Goal: Check status

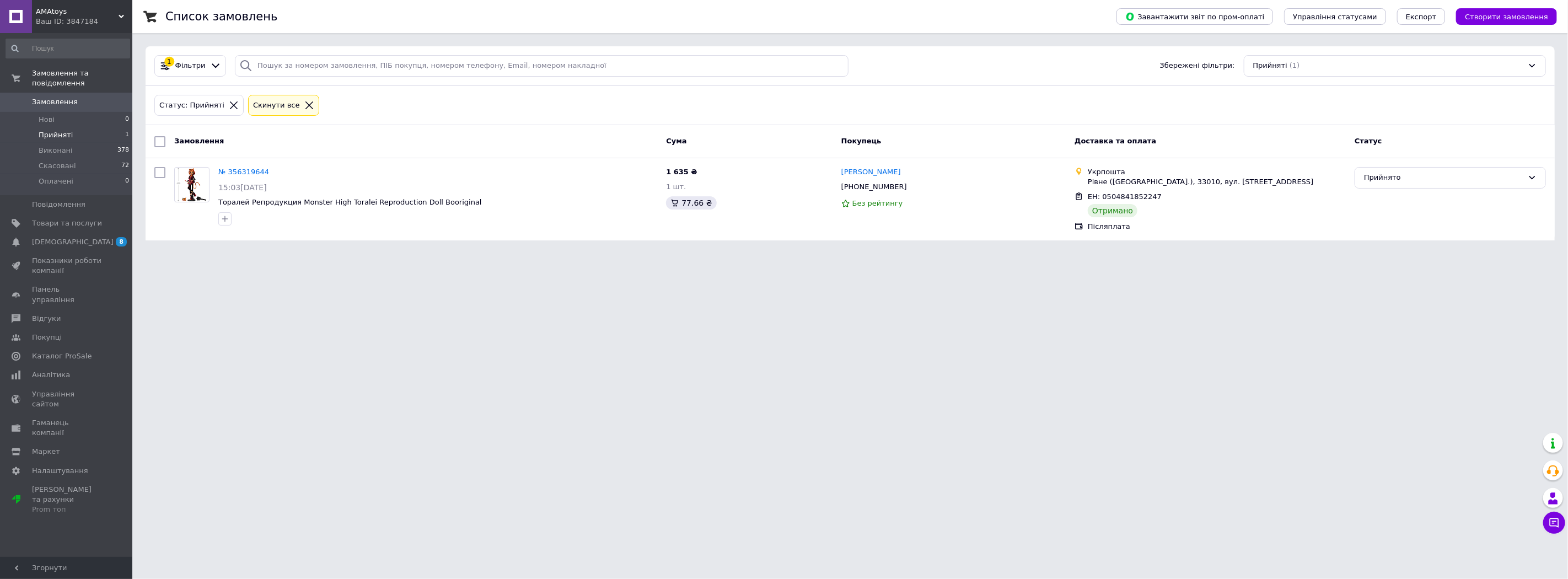
click at [220, 100] on div "Статус: Прийняті" at bounding box center [199, 105] width 84 height 11
click at [230, 102] on icon at bounding box center [234, 105] width 7 height 7
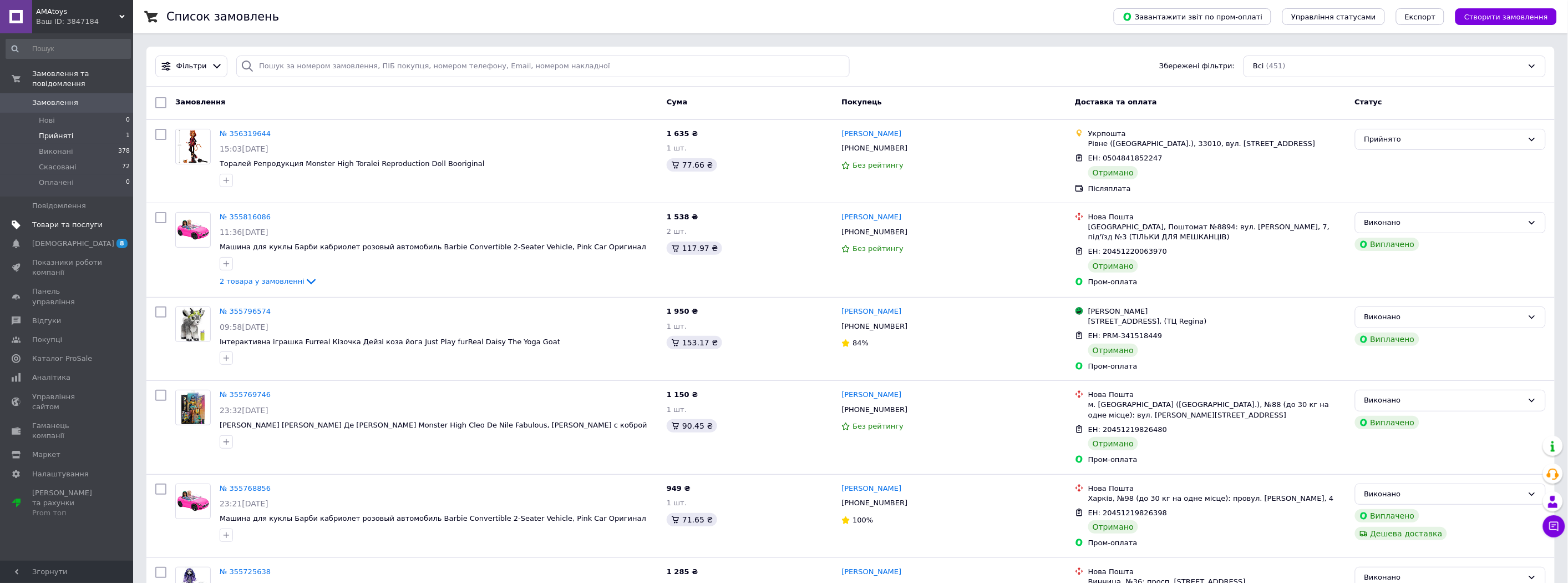
drag, startPoint x: 20, startPoint y: 115, endPoint x: 23, endPoint y: 217, distance: 102.0
click at [23, 217] on ul "Замовлення та повідомлення Замовлення 0 Нові 0 Прийняті 1 Виконані 378 Скасован…" at bounding box center [68, 293] width 137 height 458
click at [174, 32] on div "Список замовлень" at bounding box center [628, 17] width 925 height 33
click at [46, 372] on span "Аналітика" at bounding box center [51, 377] width 38 height 10
